Goal: Task Accomplishment & Management: Manage account settings

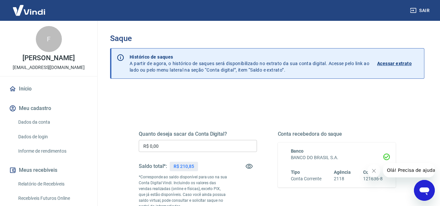
click at [184, 142] on input "R$ 0,00" at bounding box center [198, 146] width 118 height 12
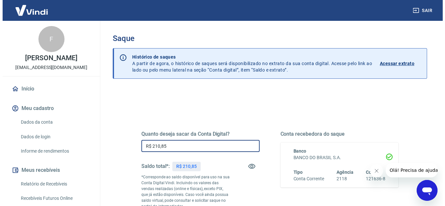
scroll to position [98, 0]
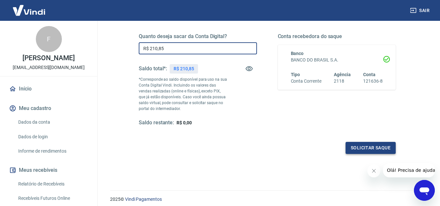
type input "R$ 210,85"
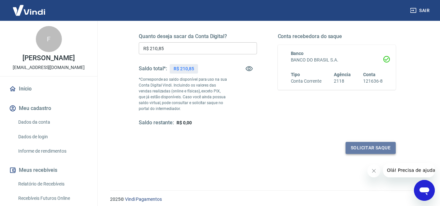
click at [349, 147] on button "Solicitar saque" at bounding box center [371, 148] width 50 height 12
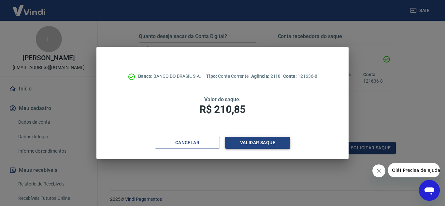
click at [257, 145] on button "Validar saque" at bounding box center [257, 143] width 65 height 12
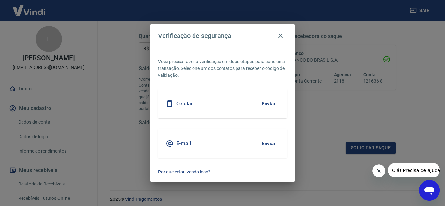
click at [264, 142] on button "Enviar" at bounding box center [268, 144] width 21 height 14
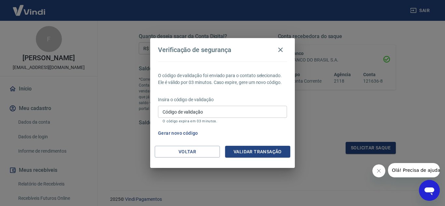
click at [186, 121] on p "O código expira em 03 minutos." at bounding box center [223, 121] width 120 height 4
click at [186, 119] on div "Código de validação Código de validação O código expira em 03 minutos." at bounding box center [222, 115] width 129 height 18
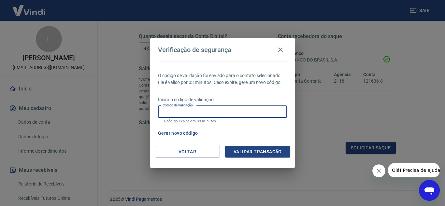
click at [190, 114] on input "Código de validação" at bounding box center [222, 112] width 129 height 12
type input "289790"
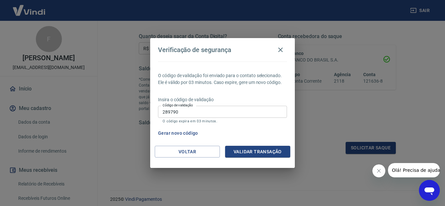
click at [269, 159] on div "Voltar Validar transação" at bounding box center [222, 157] width 145 height 22
click at [272, 154] on button "Validar transação" at bounding box center [257, 152] width 65 height 12
